Goal: Task Accomplishment & Management: Use online tool/utility

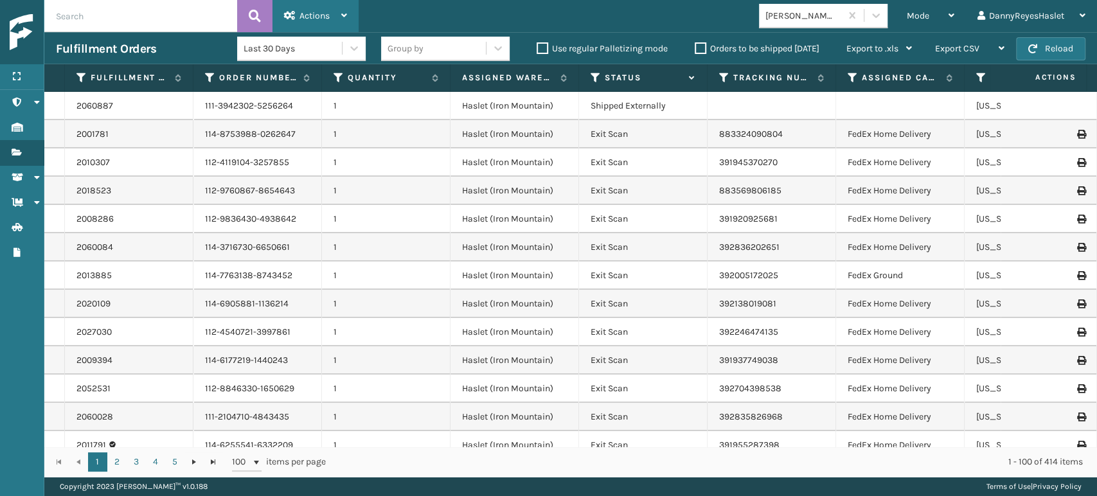
click at [310, 12] on span "Actions" at bounding box center [314, 15] width 30 height 11
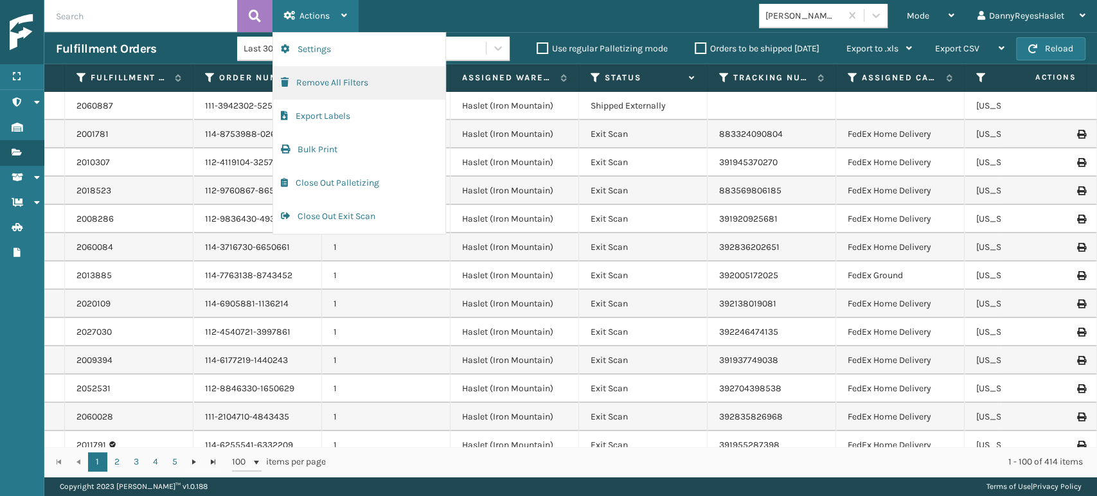
click at [357, 82] on button "Remove All Filters" at bounding box center [359, 82] width 172 height 33
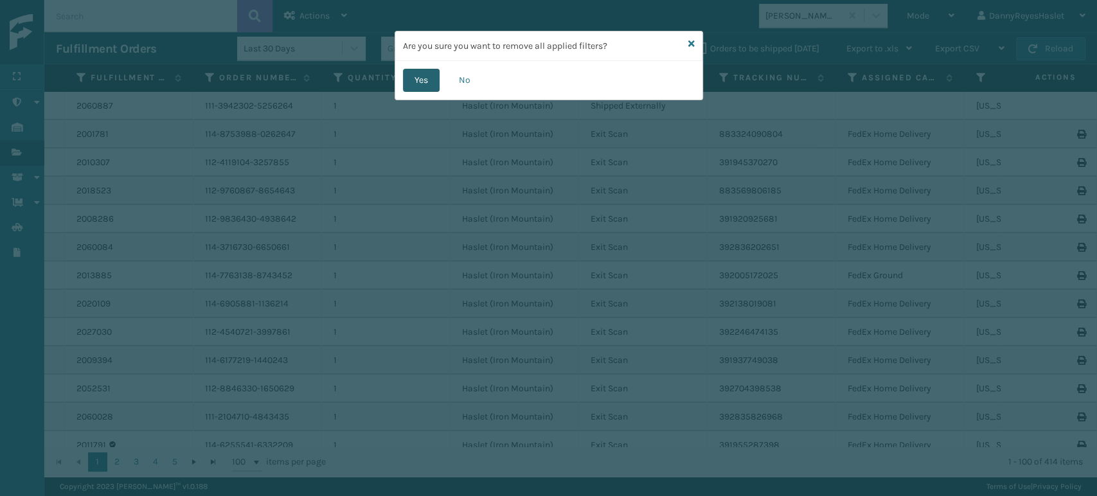
click at [409, 81] on button "Yes" at bounding box center [421, 80] width 37 height 23
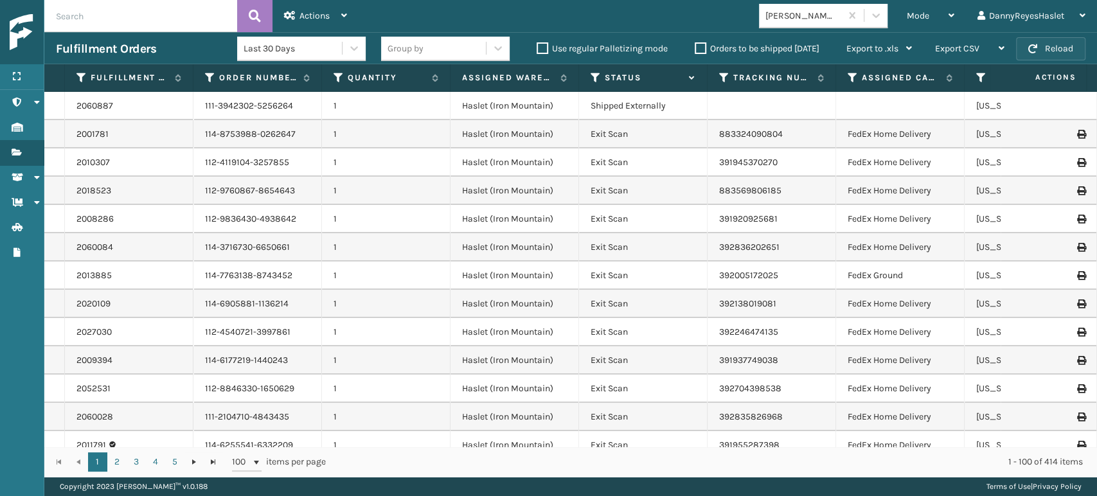
click at [1028, 50] on span "button" at bounding box center [1032, 48] width 9 height 9
click at [925, 21] on span "Mode" at bounding box center [917, 15] width 22 height 11
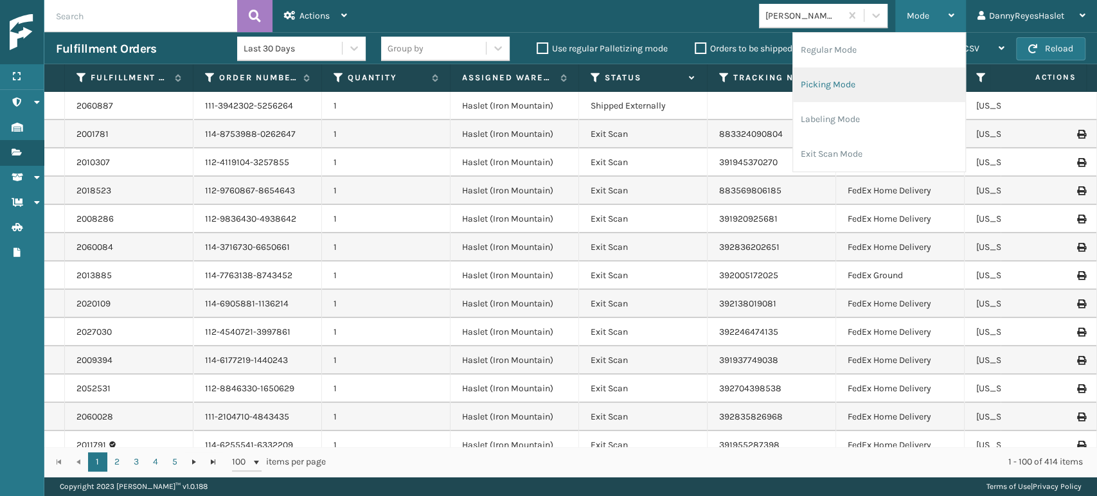
click at [833, 89] on li "Picking Mode" at bounding box center [879, 84] width 172 height 35
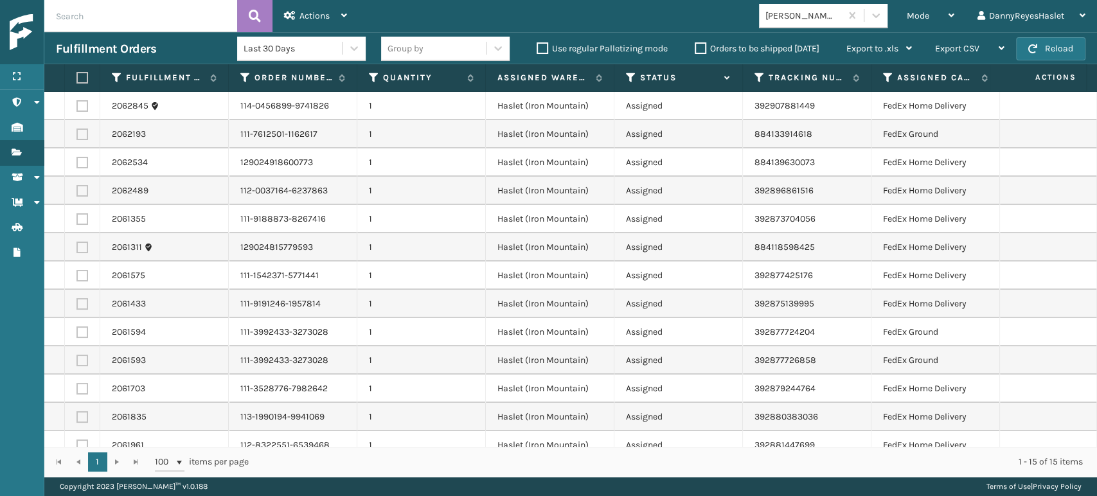
click at [82, 79] on label at bounding box center [80, 78] width 8 height 12
click at [77, 79] on input "checkbox" at bounding box center [76, 78] width 1 height 8
checkbox input "true"
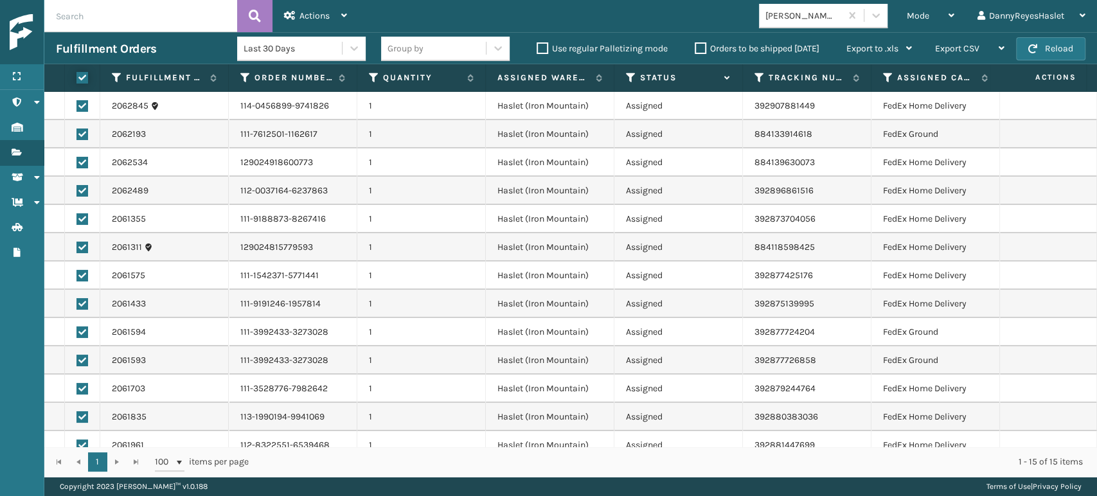
checkbox input "true"
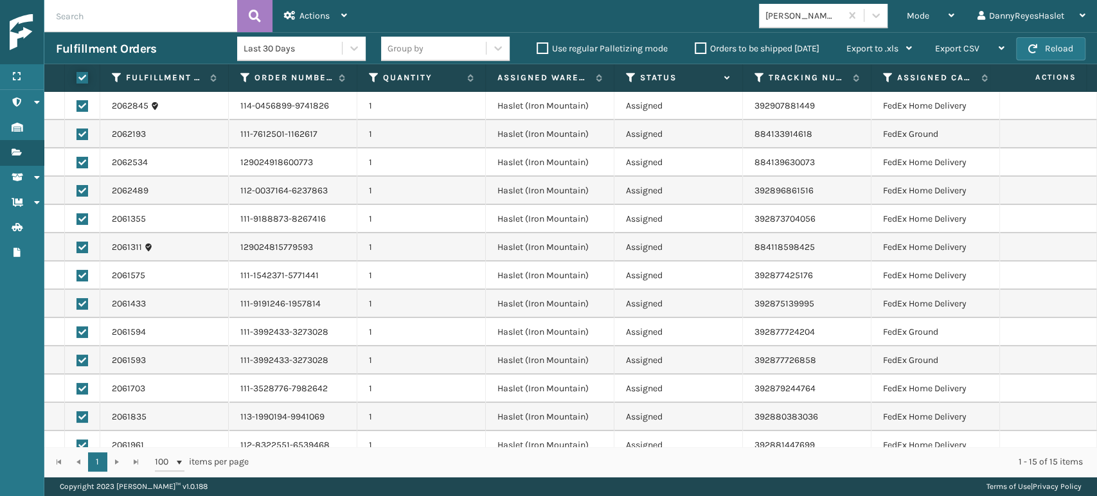
checkbox input "true"
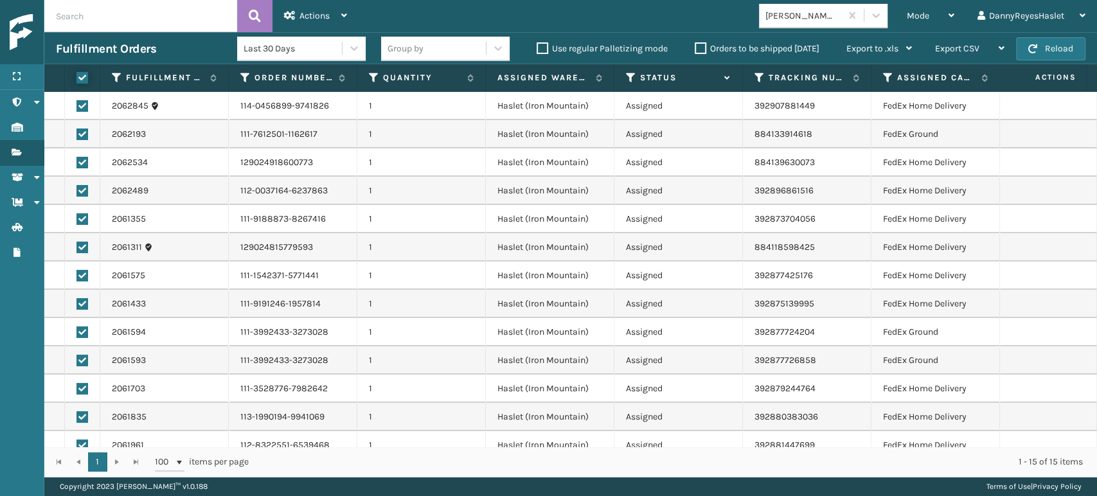
checkbox input "true"
click at [316, 4] on div "Actions" at bounding box center [315, 16] width 63 height 32
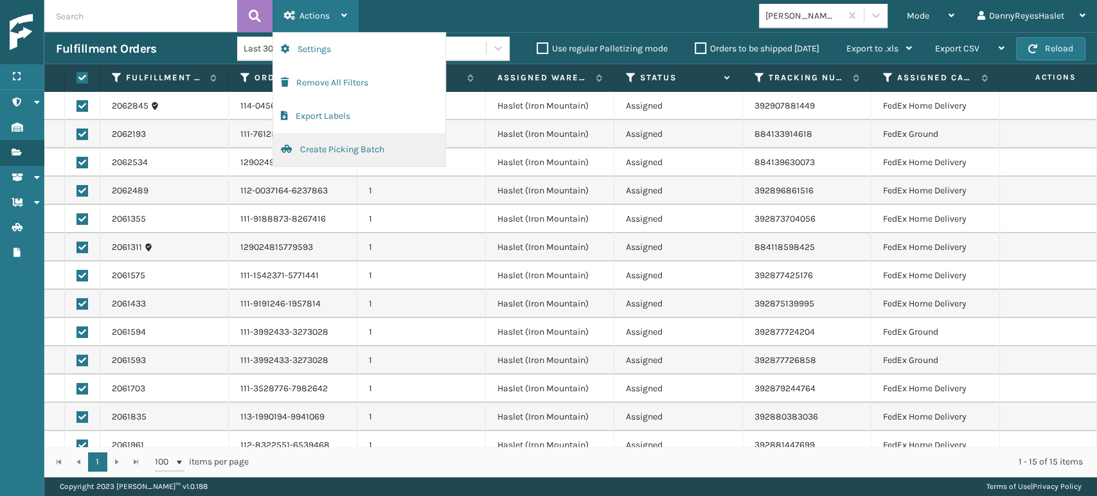
click at [335, 149] on button "Create Picking Batch" at bounding box center [359, 149] width 172 height 33
